Goal: Information Seeking & Learning: Learn about a topic

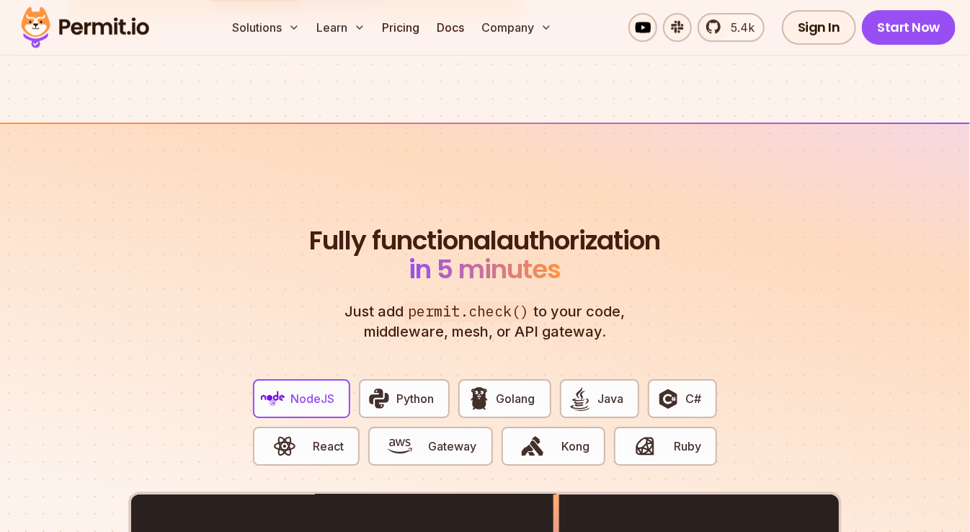
scroll to position [2495, 0]
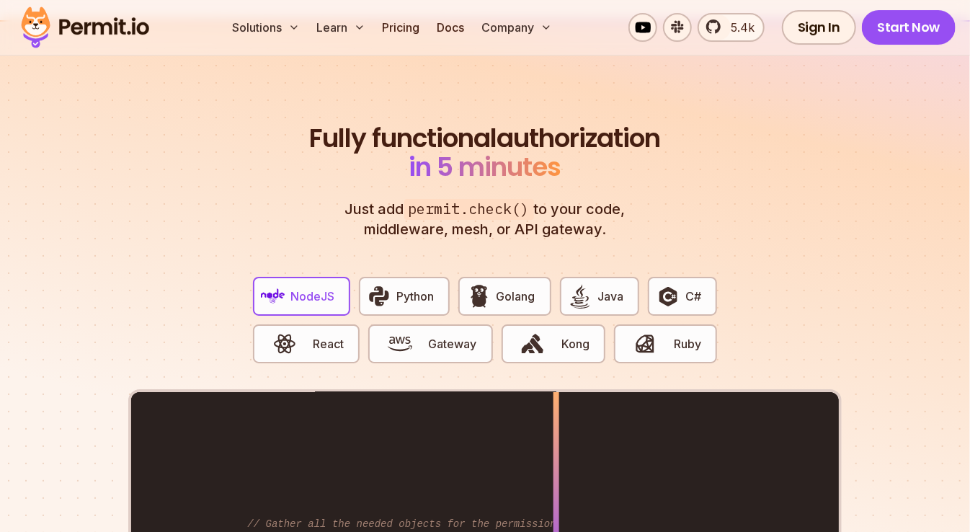
scroll to position [2608, 0]
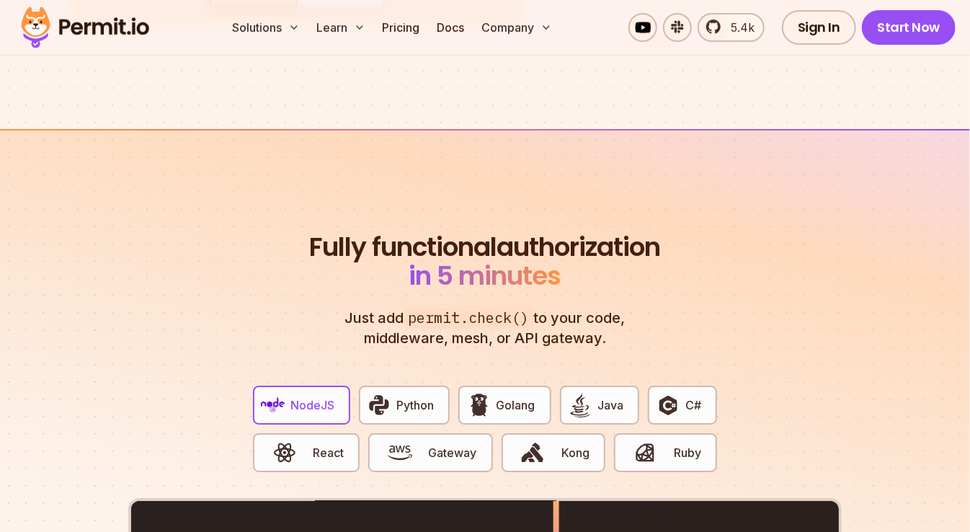
scroll to position [2485, 0]
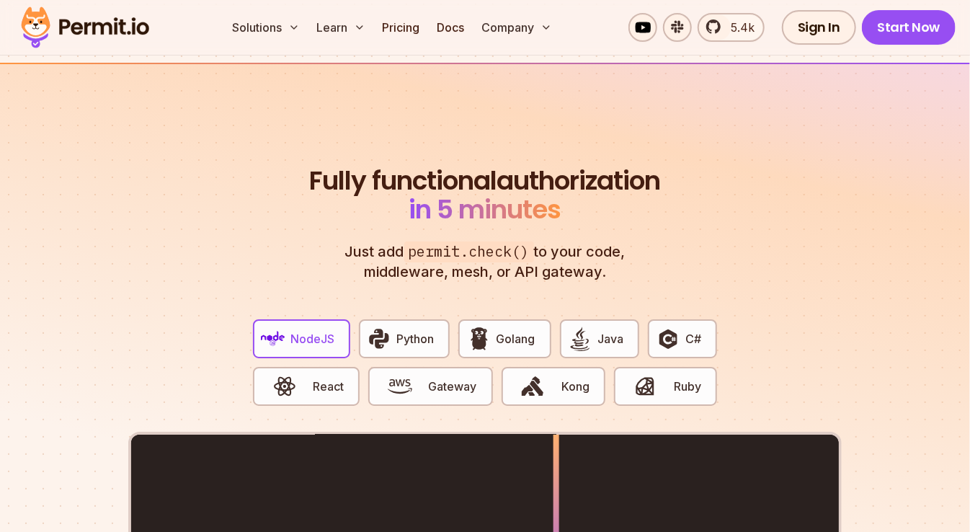
scroll to position [2567, 0]
